Goal: Task Accomplishment & Management: Use online tool/utility

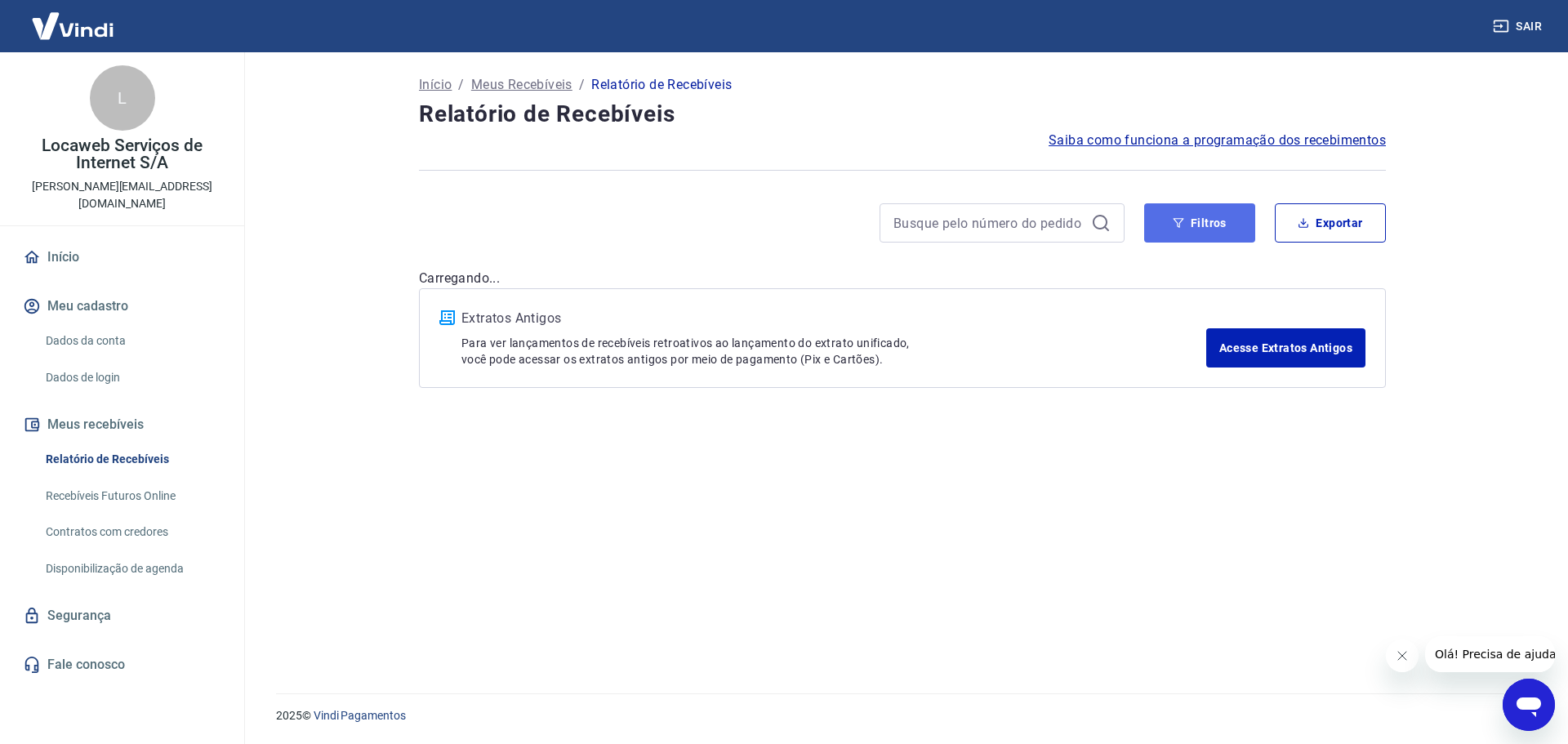
click at [1228, 225] on button "Filtros" at bounding box center [1200, 223] width 111 height 39
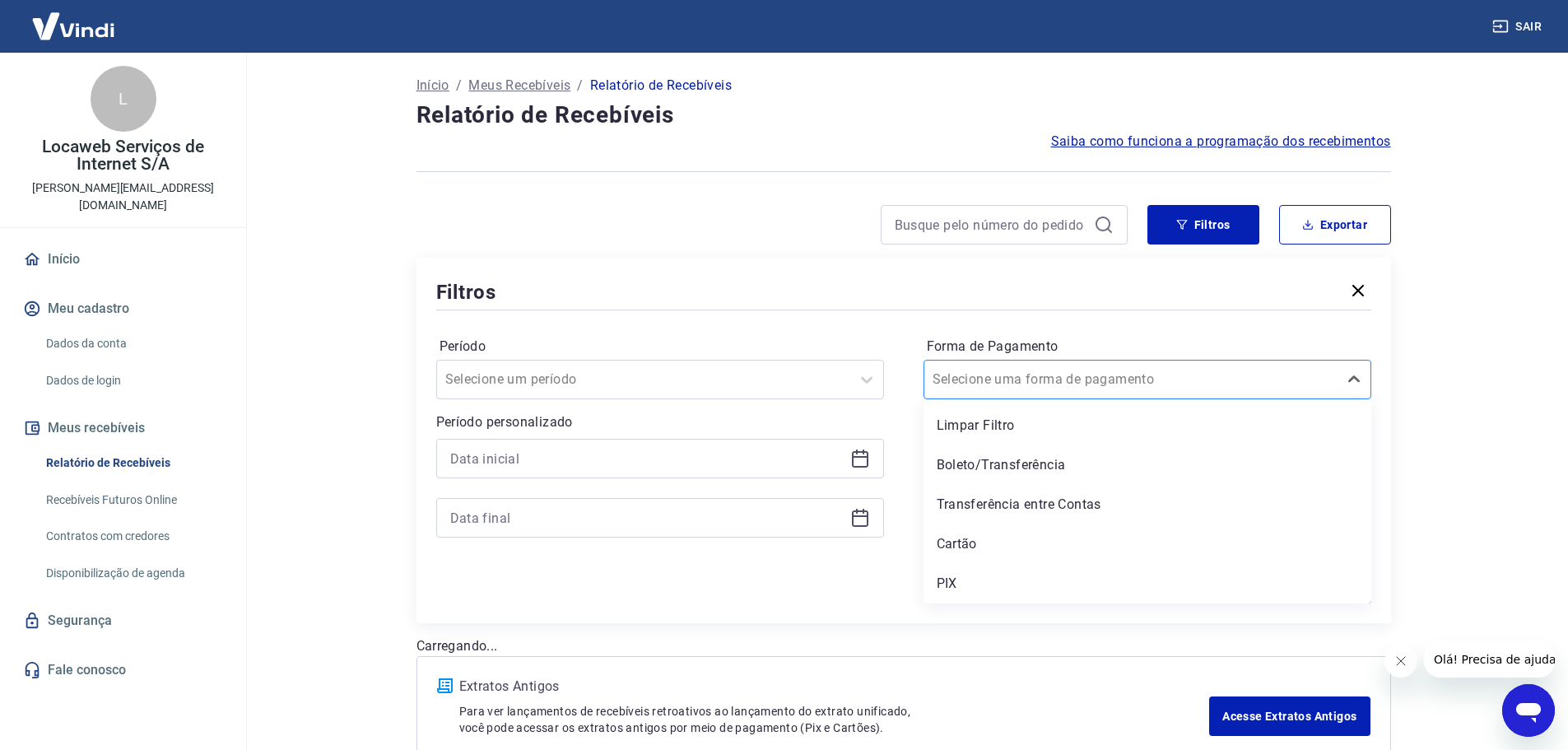
click at [946, 382] on input "Forma de Pagamento" at bounding box center [1015, 379] width 166 height 20
click at [1017, 519] on div "Transferência entre Contas" at bounding box center [1148, 504] width 448 height 33
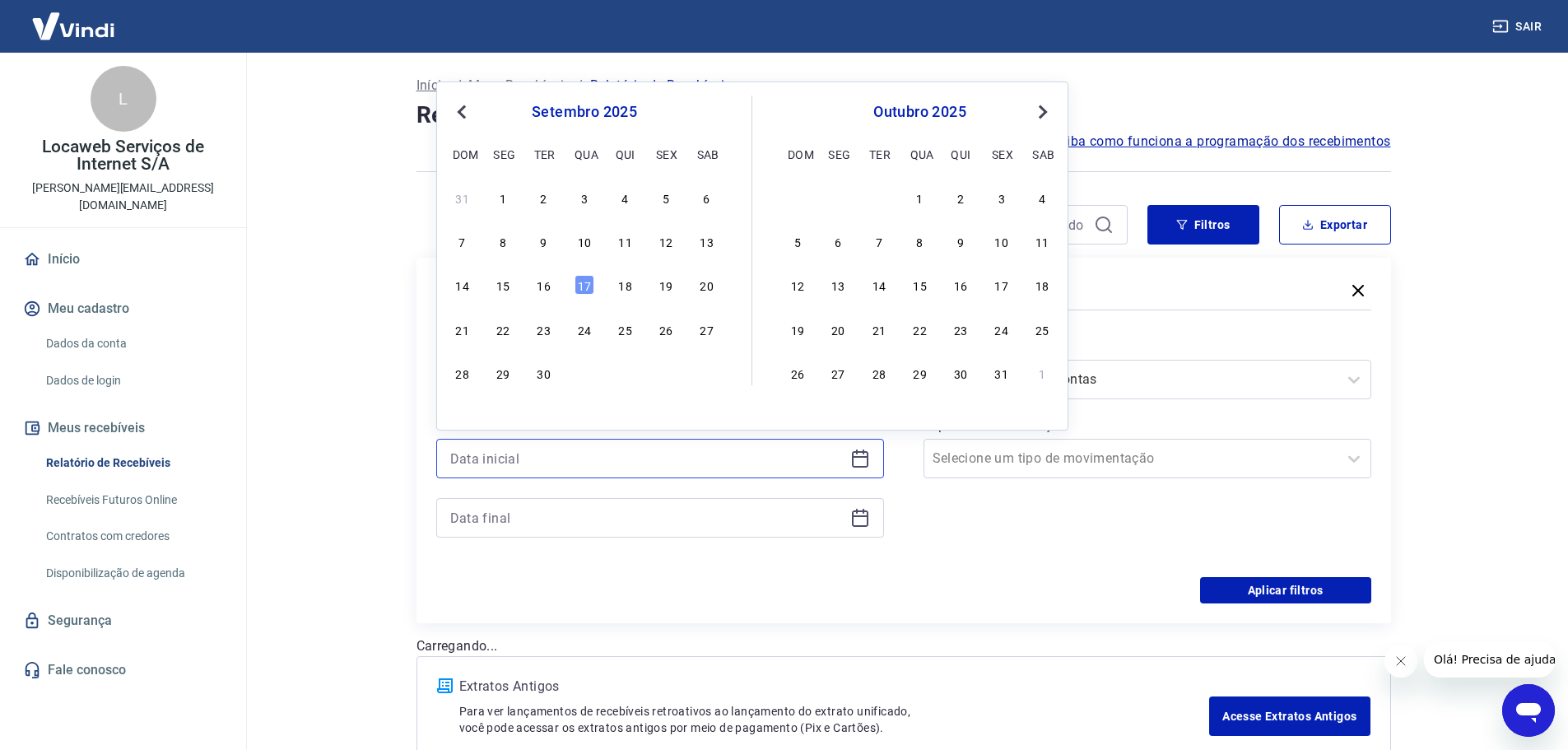
click at [575, 456] on input at bounding box center [647, 459] width 394 height 25
click at [671, 249] on div "12" at bounding box center [666, 241] width 20 height 20
type input "[DATE]"
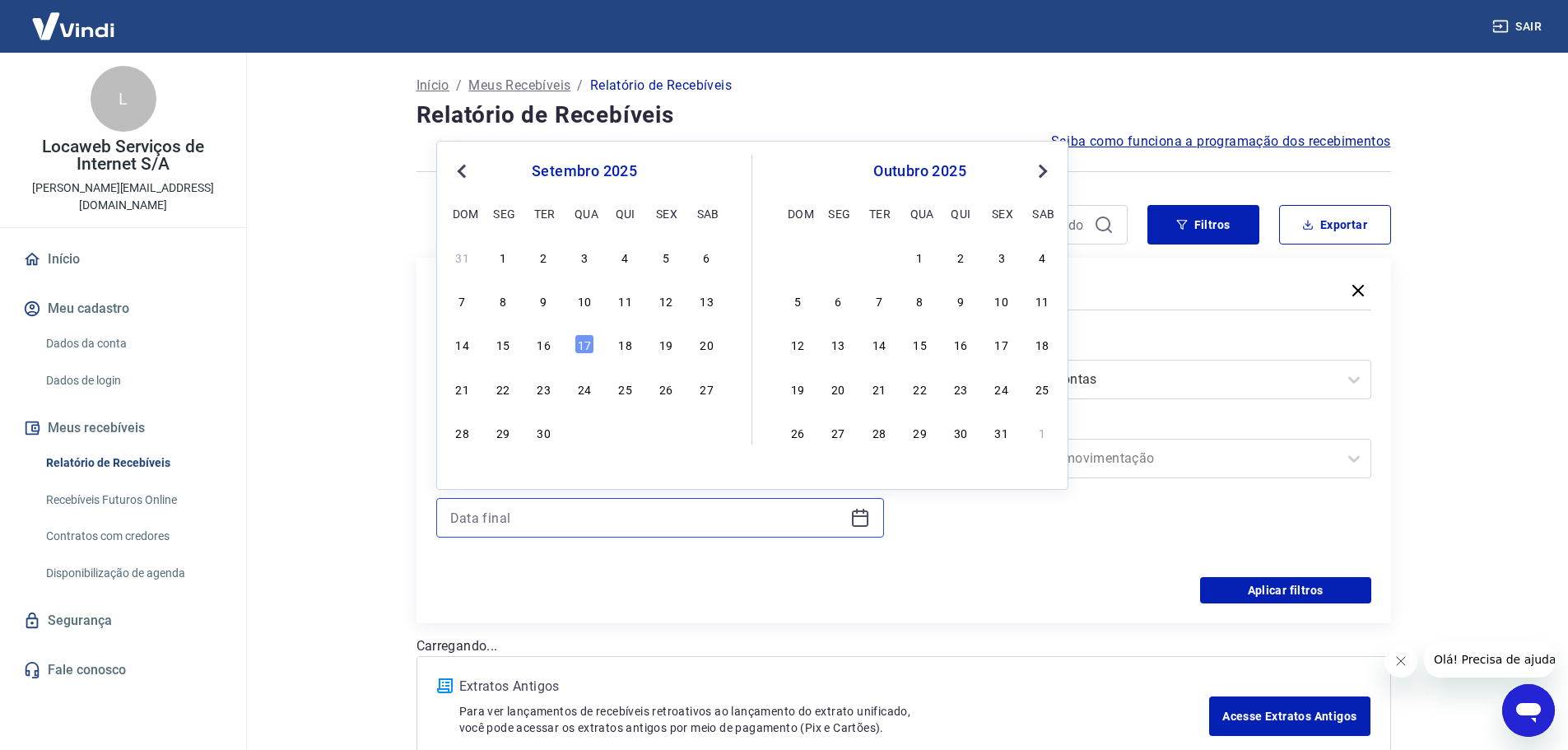
click at [550, 508] on input at bounding box center [647, 518] width 394 height 25
click at [583, 349] on div "17" at bounding box center [585, 344] width 20 height 20
type input "[DATE]"
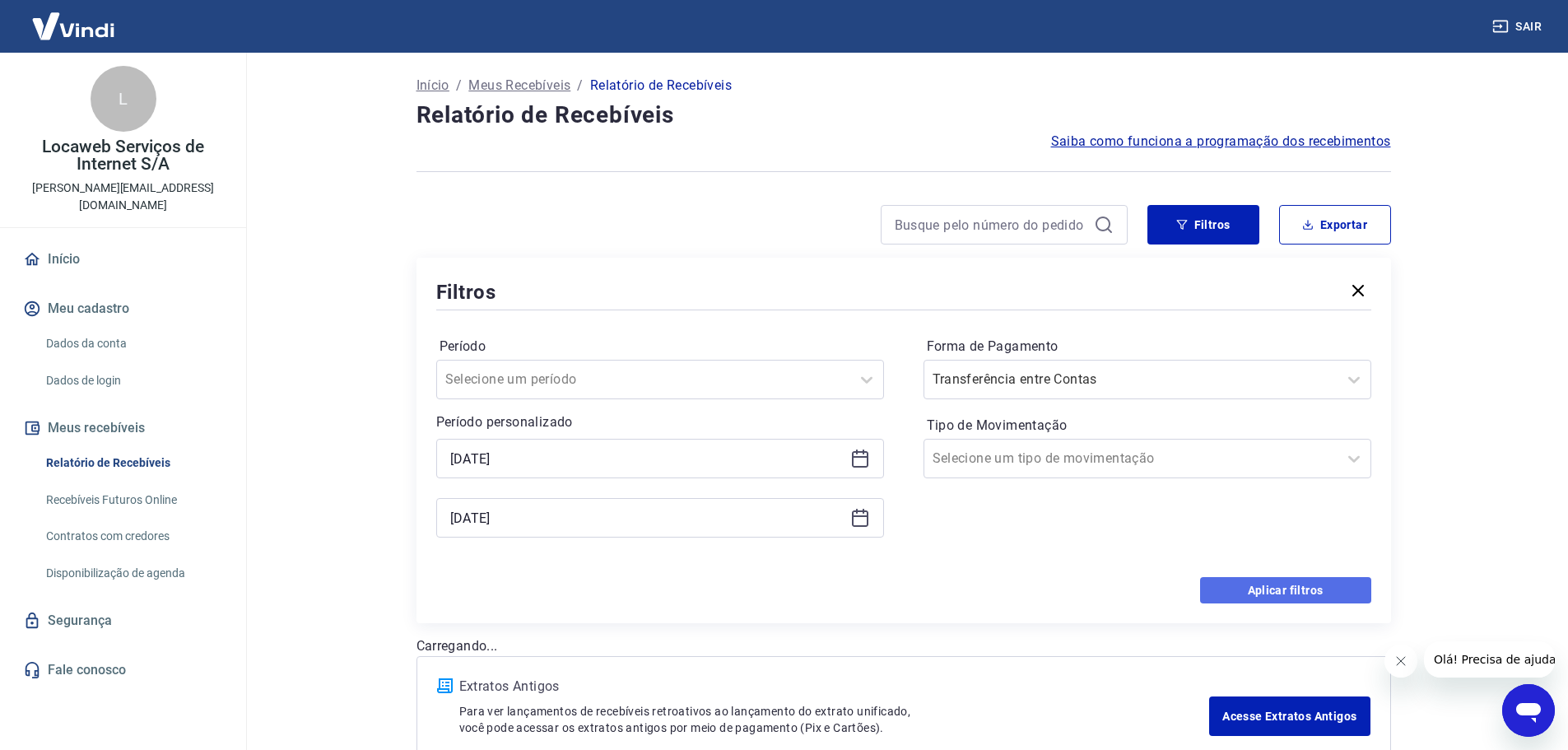
click at [1273, 580] on button "Aplicar filtros" at bounding box center [1285, 590] width 172 height 27
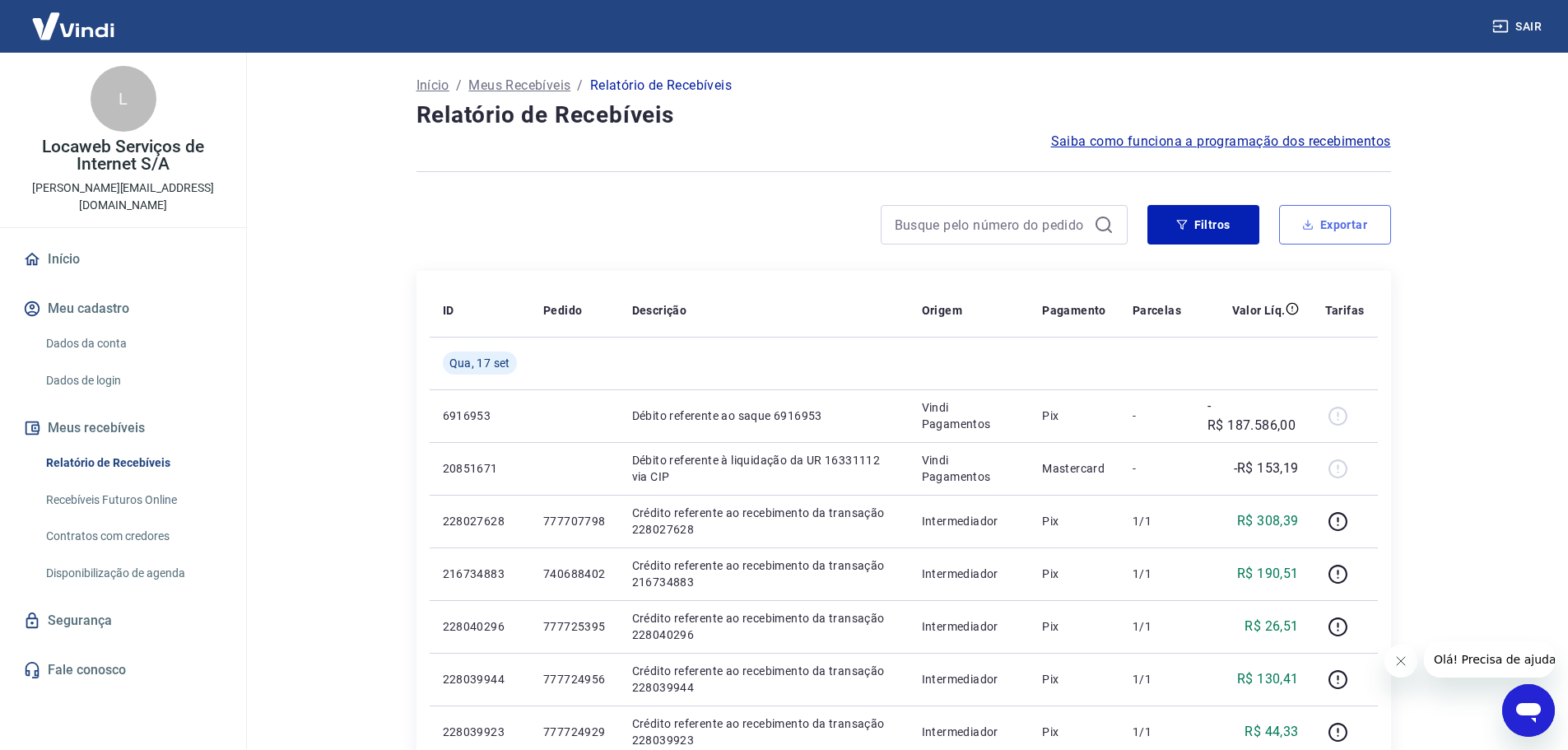
click at [1359, 214] on button "Exportar" at bounding box center [1335, 225] width 112 height 39
type input "[DATE]"
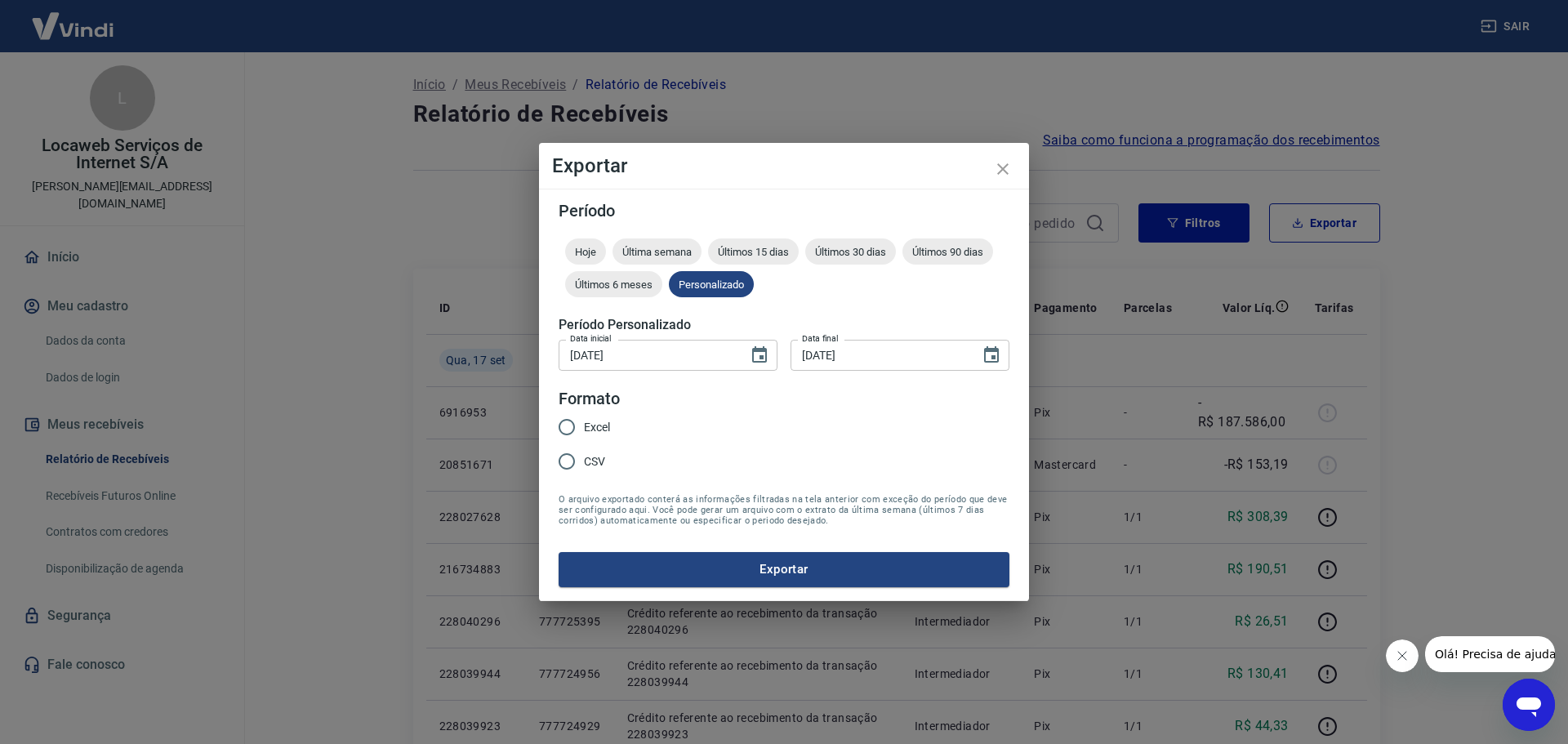
click at [565, 435] on input "Excel" at bounding box center [566, 427] width 34 height 34
radio input "true"
drag, startPoint x: 702, startPoint y: 574, endPoint x: 1006, endPoint y: 408, distance: 346.4
click at [962, 467] on form "Período Hoje Última semana Últimos 15 dias Últimos 30 dias Últimos 90 dias Últi…" at bounding box center [784, 394] width 451 height 383
drag, startPoint x: 1000, startPoint y: 166, endPoint x: 1102, endPoint y: 203, distance: 108.5
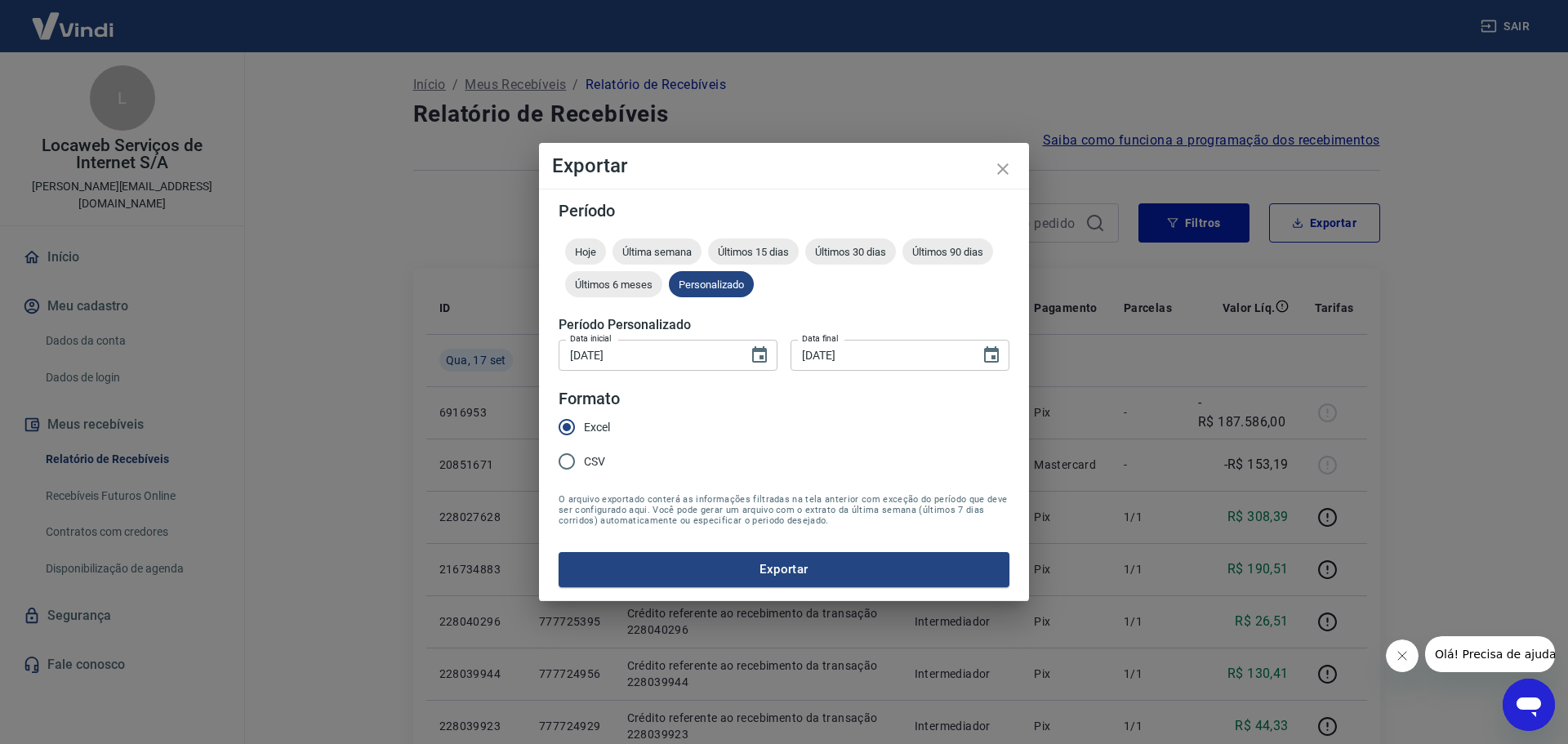
click at [1001, 167] on icon "close" at bounding box center [1003, 168] width 11 height 11
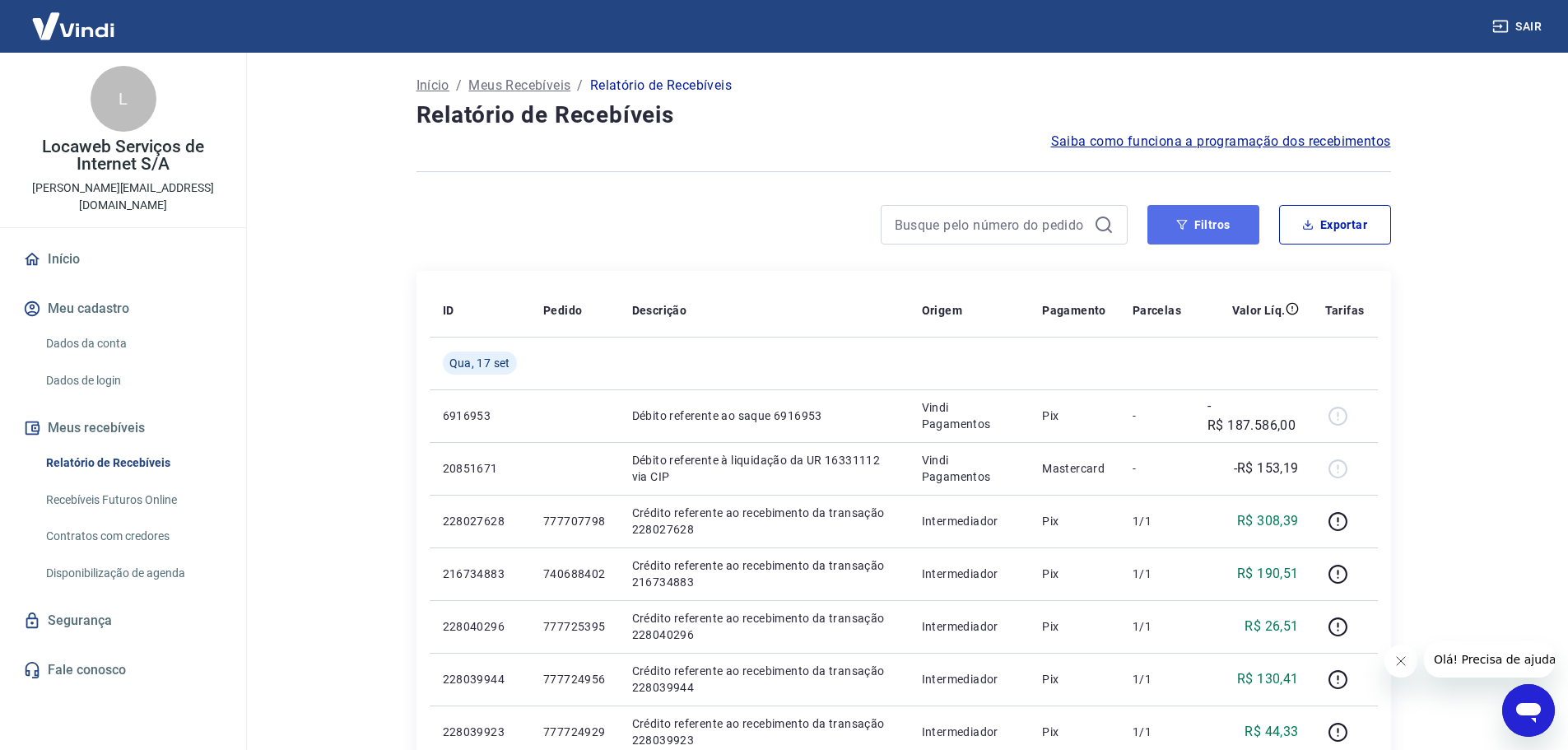
click at [1204, 215] on button "Filtros" at bounding box center [1204, 225] width 112 height 39
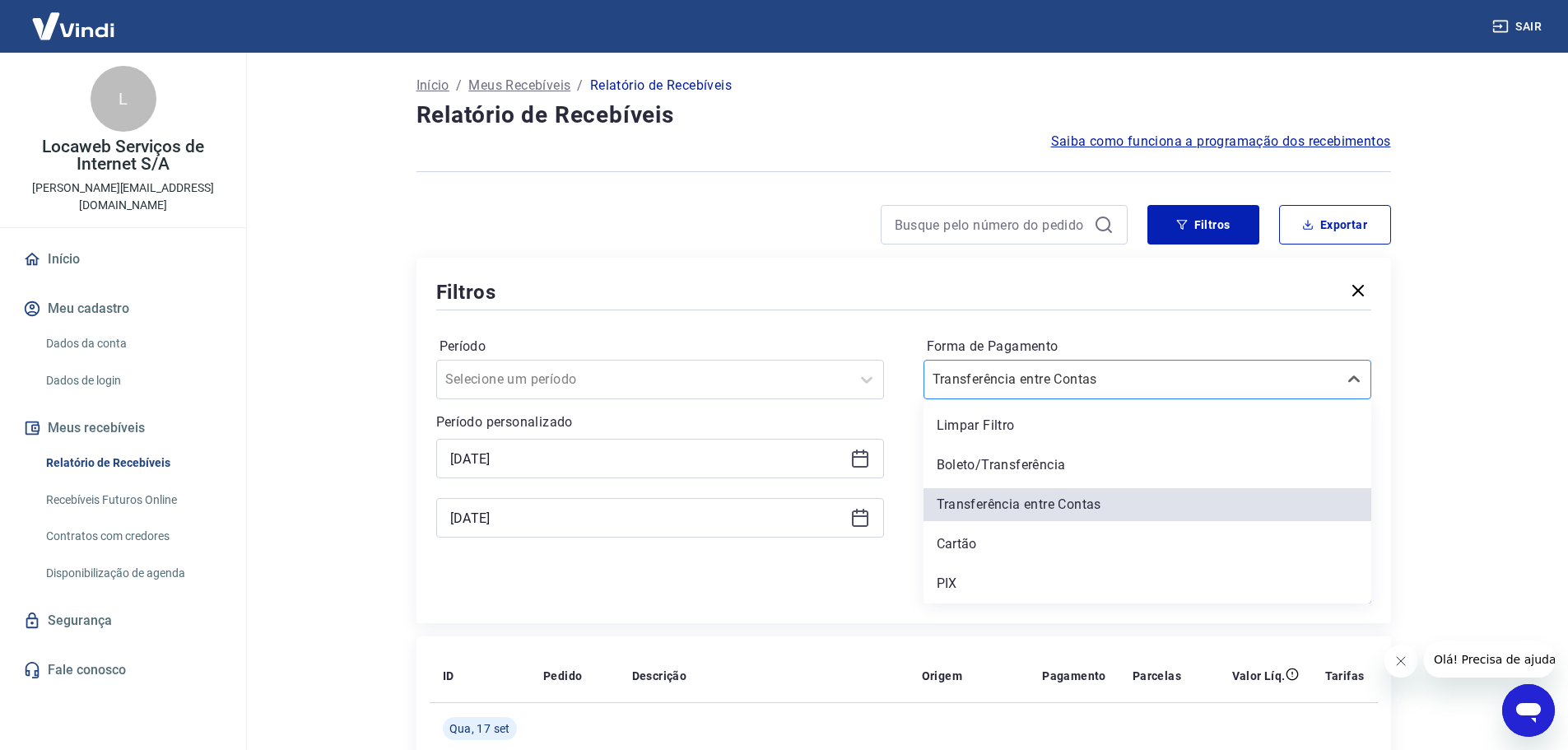
click at [1060, 377] on input "Forma de Pagamento" at bounding box center [1015, 379] width 166 height 20
click at [1044, 502] on div "Transferência entre Contas" at bounding box center [1148, 504] width 448 height 33
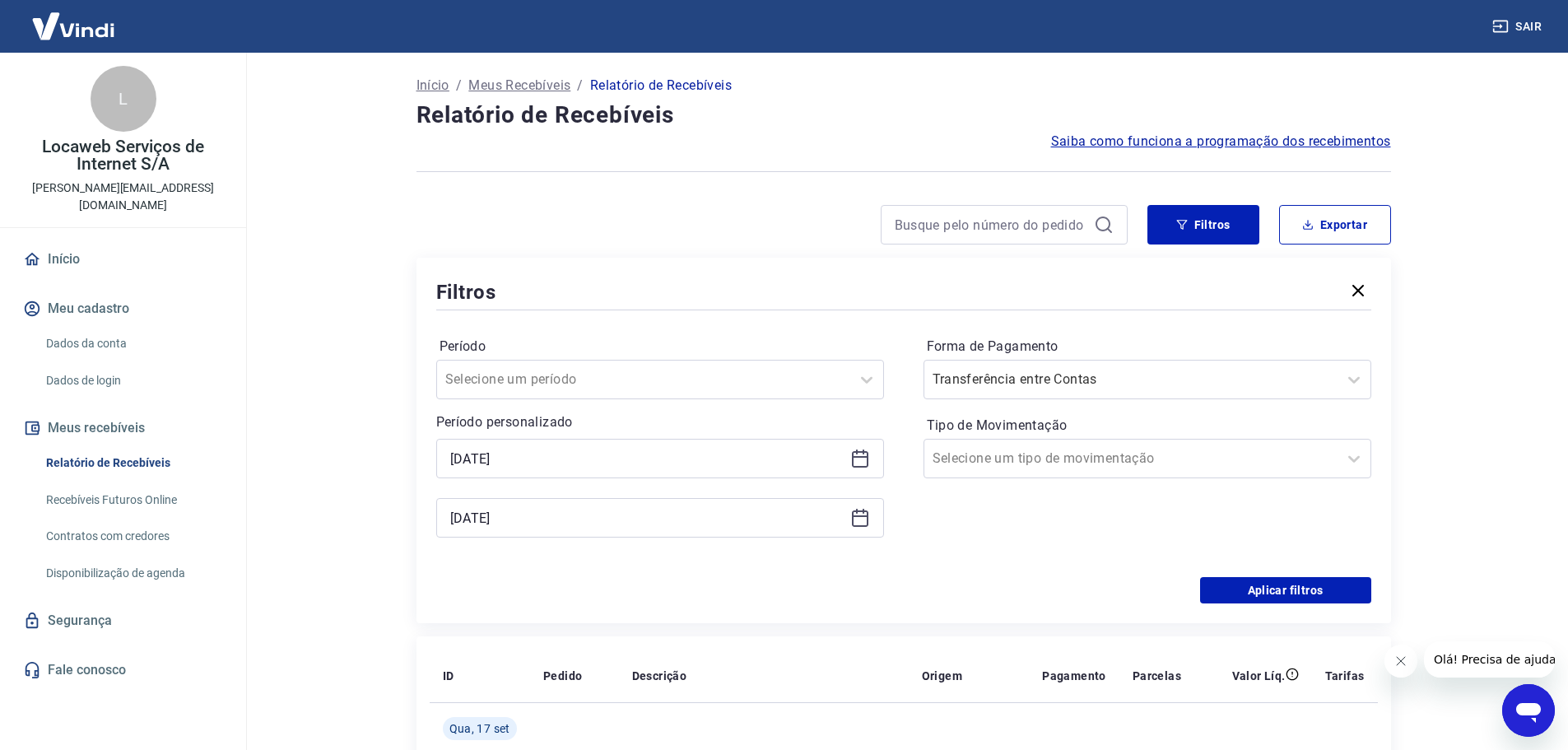
click at [1289, 576] on div "Período Selecione um período Período personalizado [DATE] [DATE] Forma de Pagam…" at bounding box center [904, 445] width 935 height 263
click at [1288, 586] on button "Aplicar filtros" at bounding box center [1285, 590] width 172 height 27
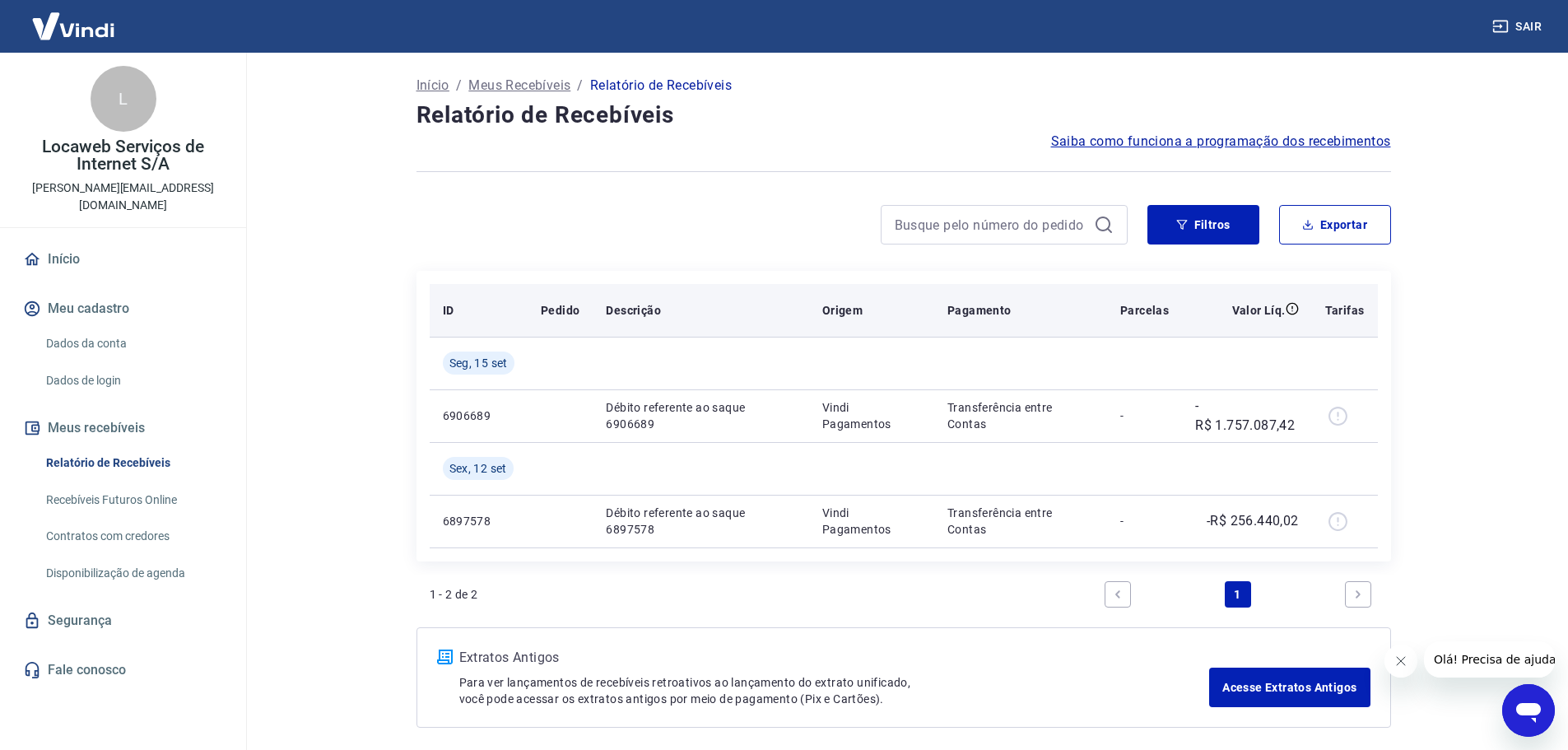
scroll to position [68, 0]
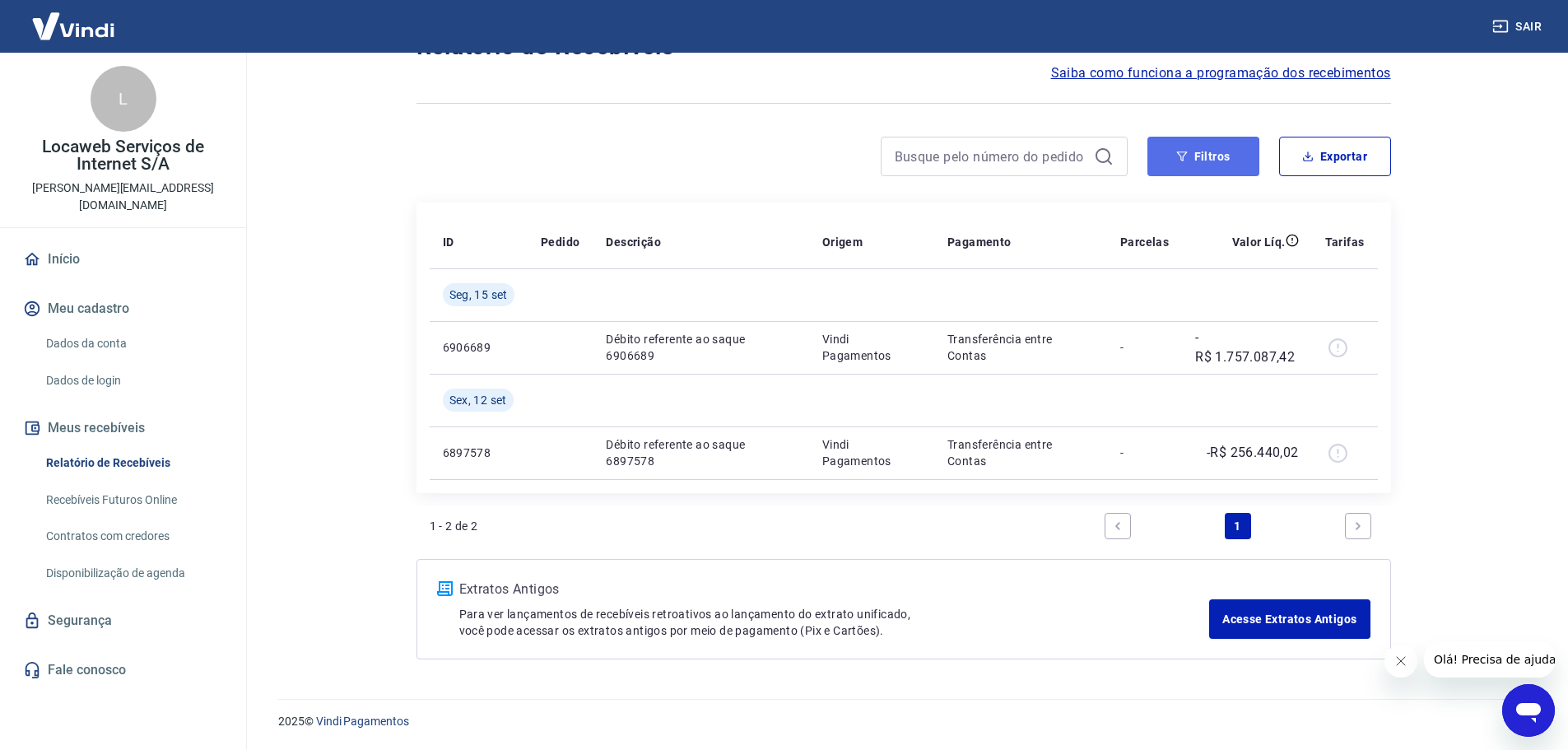
click at [1199, 161] on button "Filtros" at bounding box center [1204, 156] width 112 height 39
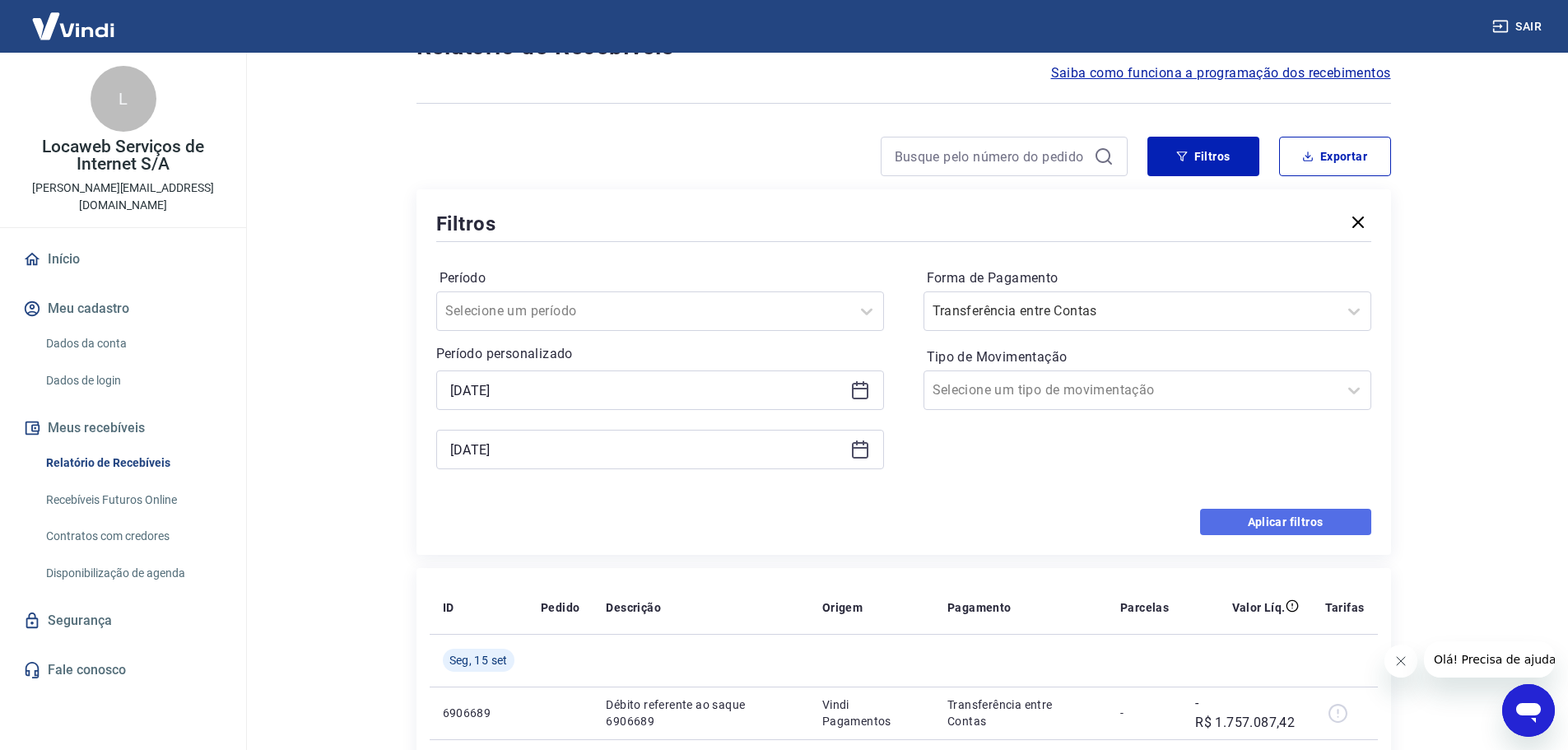
click at [1294, 513] on button "Aplicar filtros" at bounding box center [1285, 522] width 172 height 27
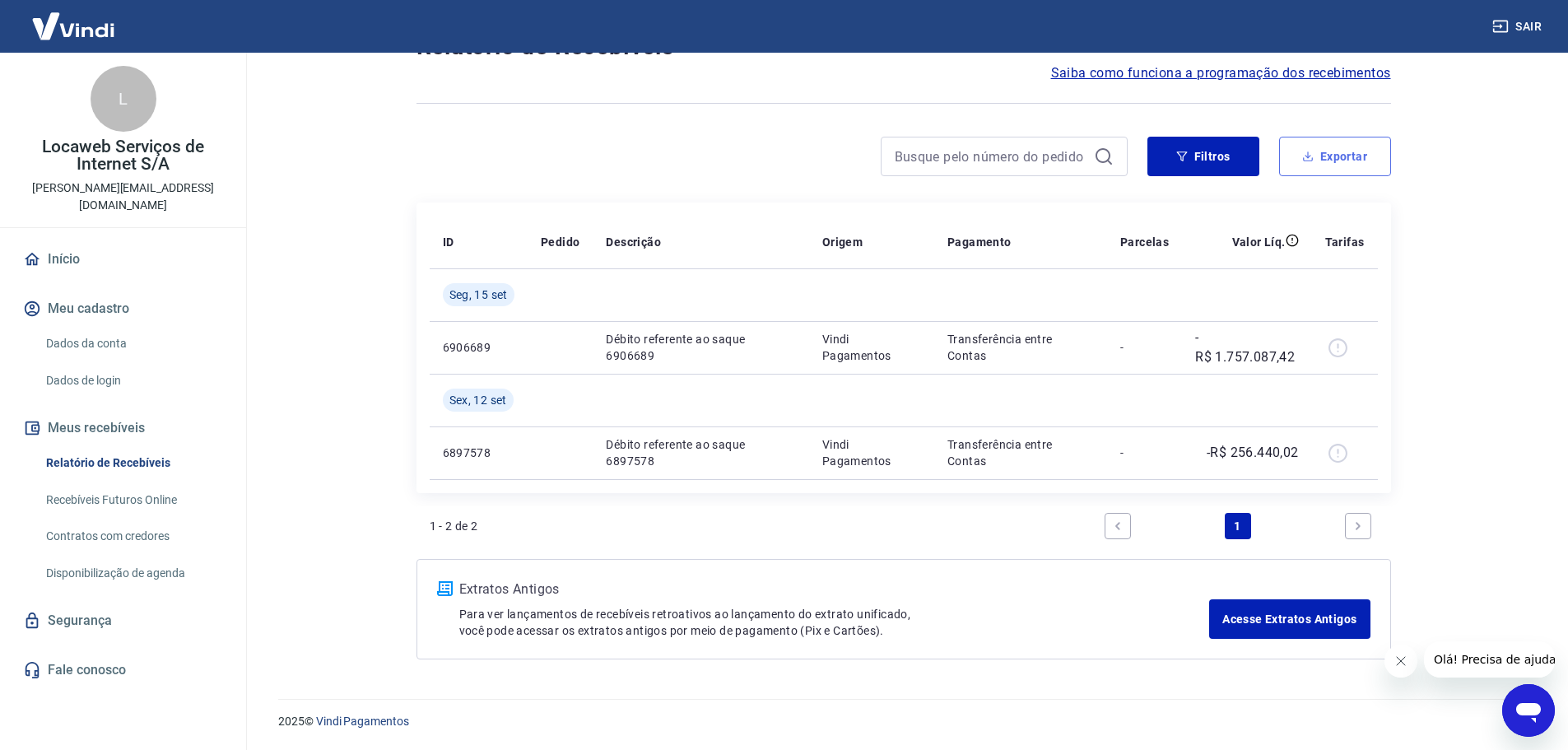
click at [1331, 157] on button "Exportar" at bounding box center [1335, 156] width 112 height 39
type input "12/09/2025"
type input "17/09/2025"
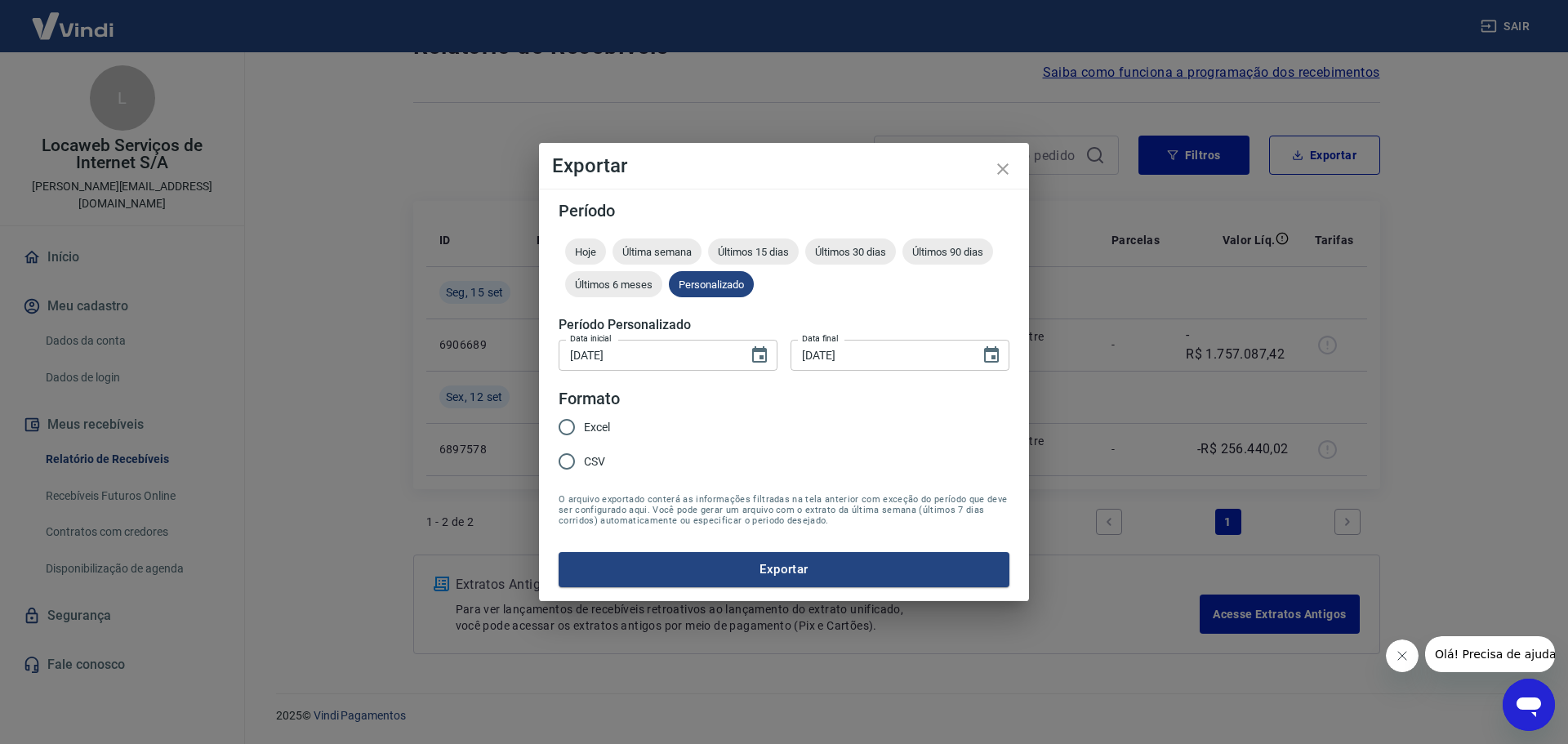
click at [566, 428] on input "Excel" at bounding box center [566, 427] width 34 height 34
radio input "true"
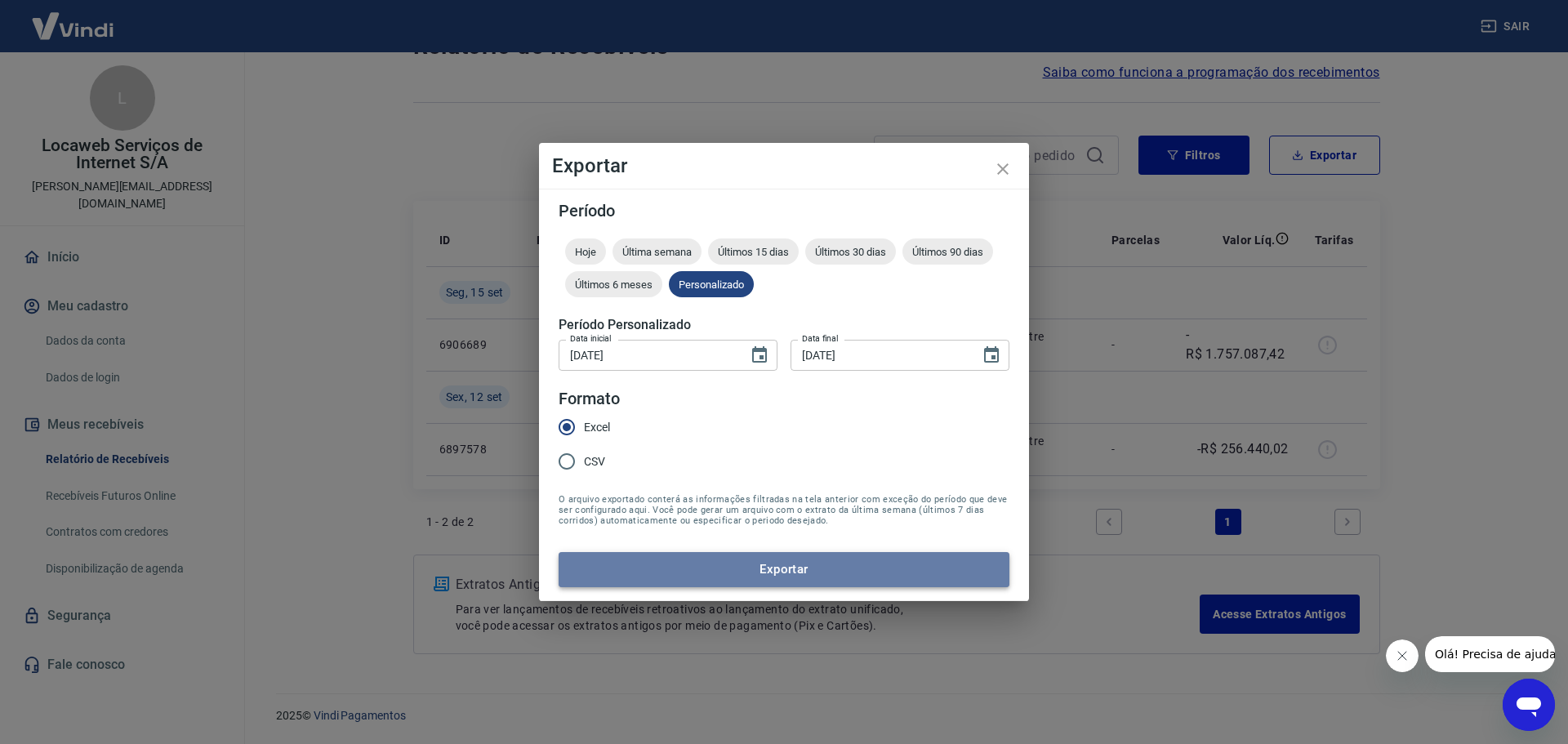
click at [741, 570] on button "Exportar" at bounding box center [784, 569] width 451 height 34
